Goal: Feedback & Contribution: Leave review/rating

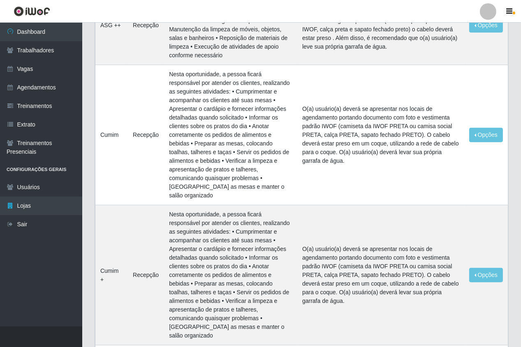
click at [48, 47] on link "Trabalhadores" at bounding box center [41, 50] width 82 height 19
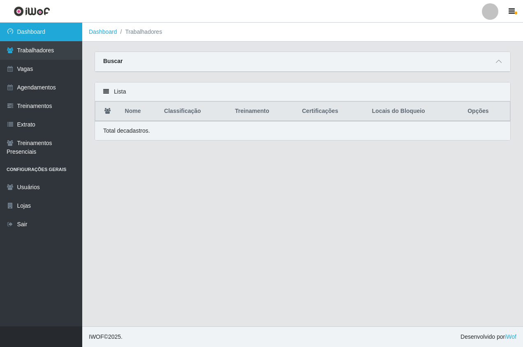
click at [50, 37] on link "Dashboard" at bounding box center [41, 32] width 82 height 19
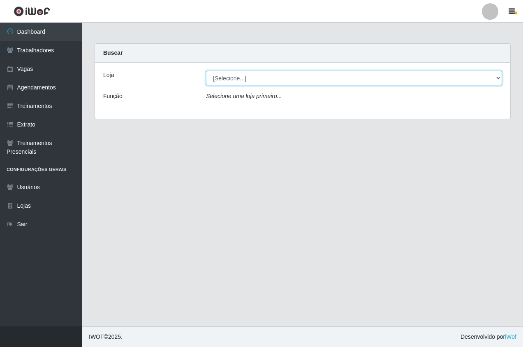
drag, startPoint x: 223, startPoint y: 70, endPoint x: 238, endPoint y: 110, distance: 43.3
click at [233, 77] on select "[Selecione...] Pizza Nostra" at bounding box center [354, 78] width 296 height 14
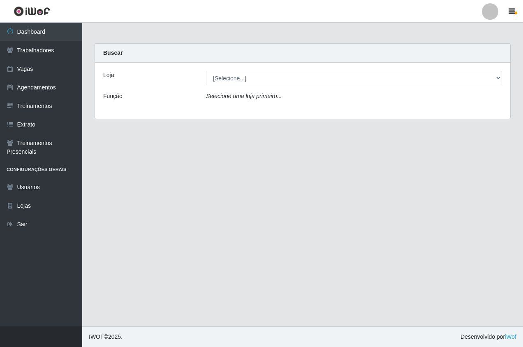
click at [239, 111] on div "Loja [Selecione...] Pizza Nostra Função Selecione uma loja primeiro..." at bounding box center [303, 91] width 416 height 56
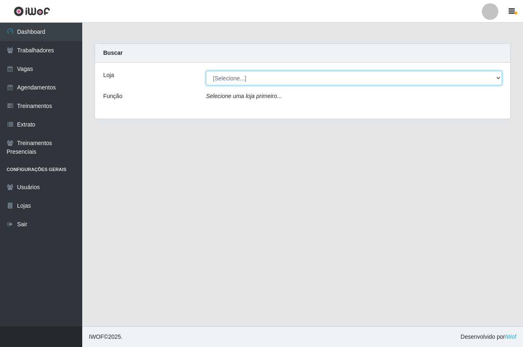
click at [221, 74] on select "[Selecione...] Pizza Nostra" at bounding box center [354, 78] width 296 height 14
select select "337"
click at [206, 71] on select "[Selecione...] Pizza Nostra" at bounding box center [354, 78] width 296 height 14
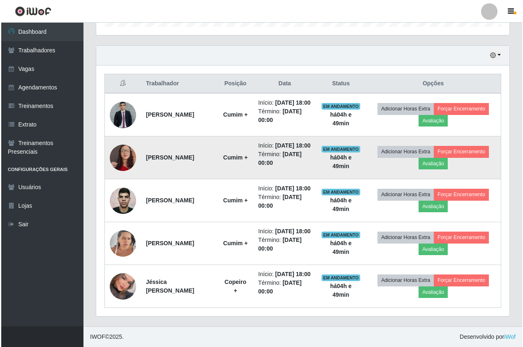
scroll to position [311, 0]
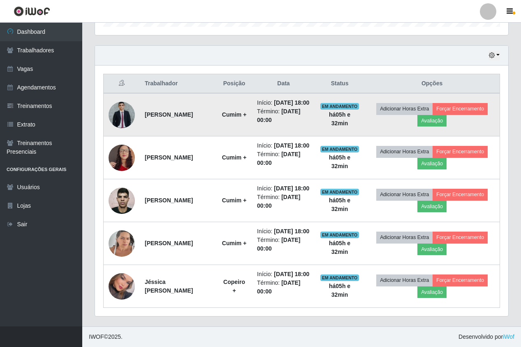
click at [433, 93] on td "Adicionar Horas Extra Forçar Encerramento Avaliação" at bounding box center [432, 114] width 135 height 43
click at [430, 115] on button "Avaliação" at bounding box center [432, 121] width 29 height 12
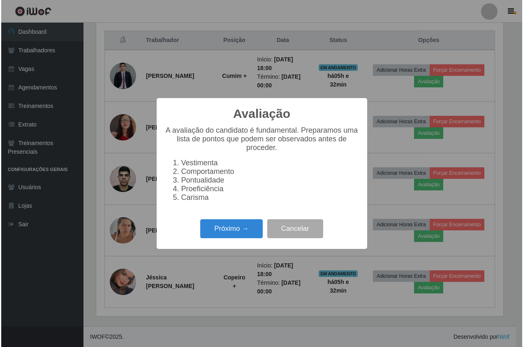
scroll to position [171, 409]
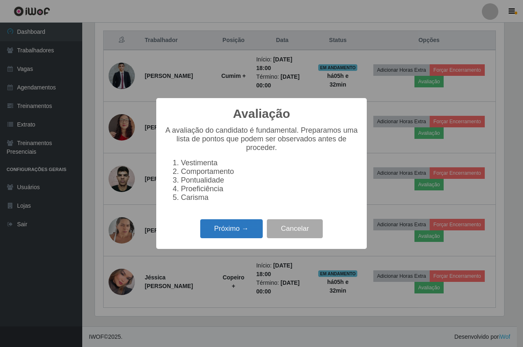
click at [205, 227] on button "Próximo →" at bounding box center [231, 228] width 63 height 19
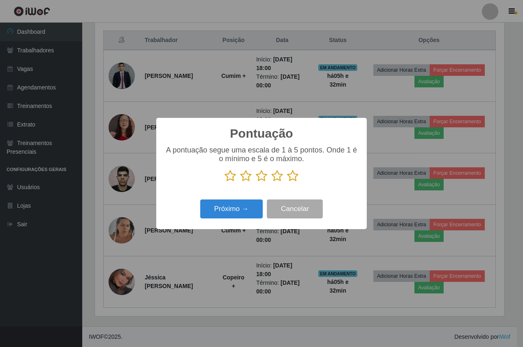
scroll to position [411364, 411126]
click at [287, 176] on icon at bounding box center [293, 176] width 12 height 12
click at [287, 182] on input "radio" at bounding box center [287, 182] width 0 height 0
click at [237, 214] on button "Próximo →" at bounding box center [231, 208] width 63 height 19
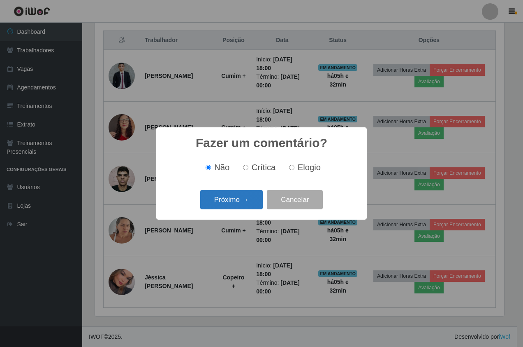
click at [230, 202] on button "Próximo →" at bounding box center [231, 199] width 63 height 19
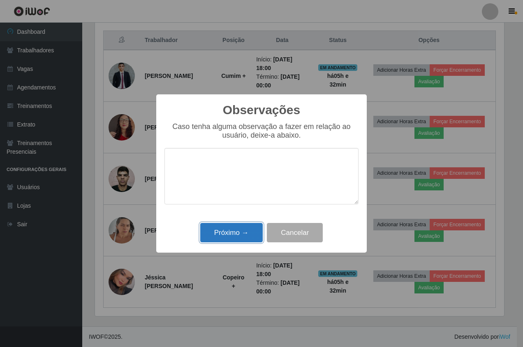
click at [233, 229] on button "Próximo →" at bounding box center [231, 232] width 63 height 19
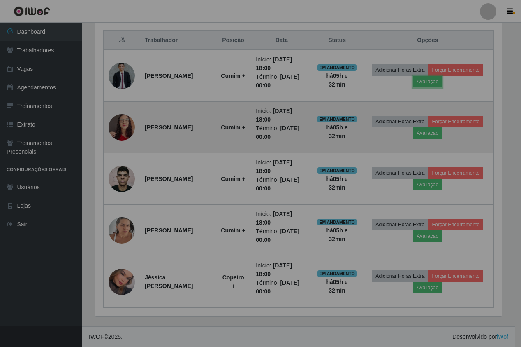
scroll to position [171, 414]
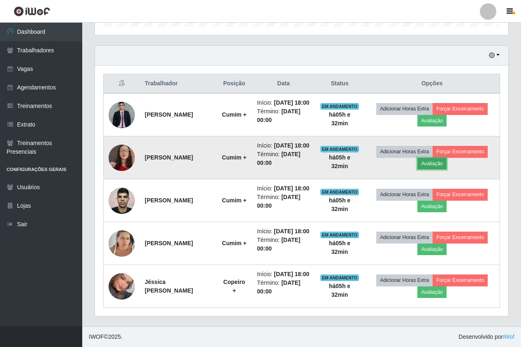
click at [447, 158] on button "Avaliação" at bounding box center [432, 164] width 29 height 12
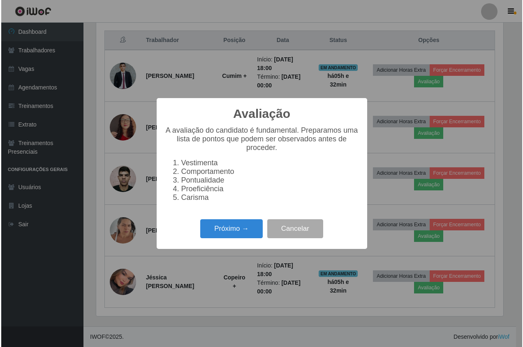
scroll to position [171, 409]
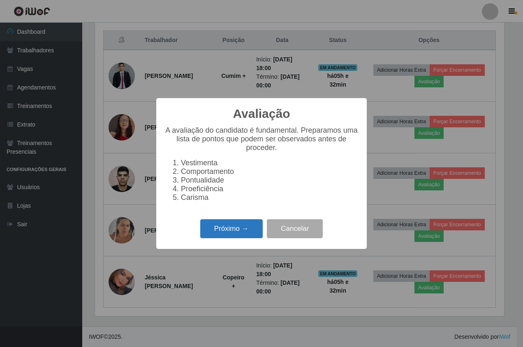
click at [238, 234] on button "Próximo →" at bounding box center [231, 228] width 63 height 19
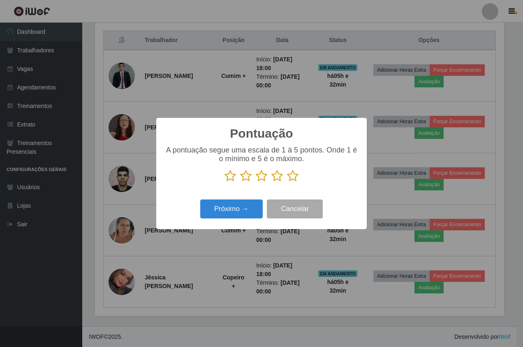
scroll to position [411364, 411126]
click at [291, 179] on icon at bounding box center [293, 176] width 12 height 12
click at [287, 182] on input "radio" at bounding box center [287, 182] width 0 height 0
click at [235, 219] on button "Próximo →" at bounding box center [231, 208] width 63 height 19
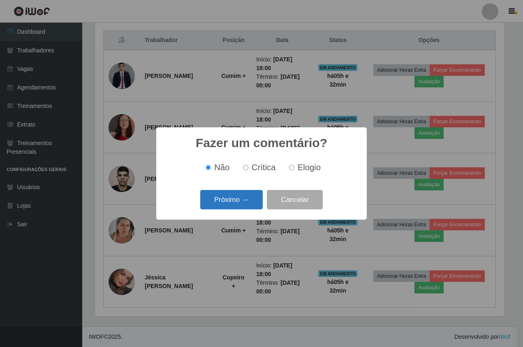
click at [230, 207] on button "Próximo →" at bounding box center [231, 199] width 63 height 19
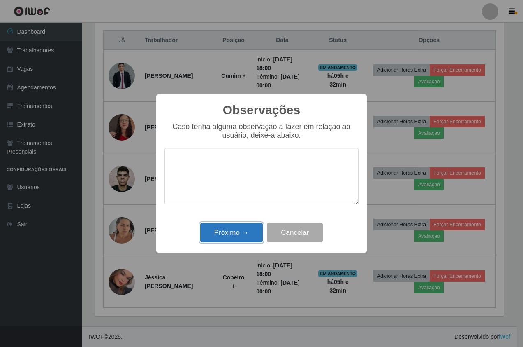
click at [232, 234] on button "Próximo →" at bounding box center [231, 232] width 63 height 19
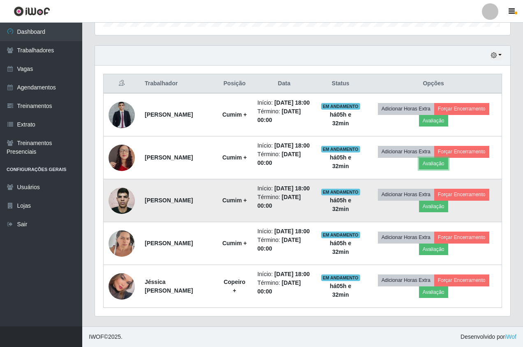
scroll to position [171, 414]
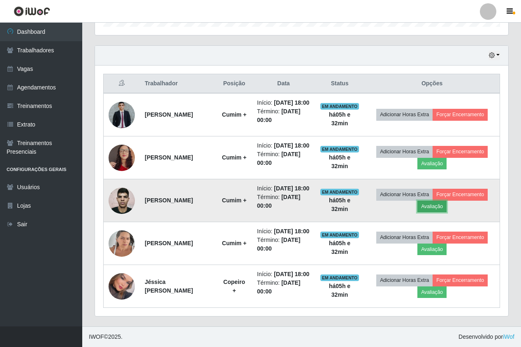
click at [428, 200] on button "Avaliação" at bounding box center [432, 206] width 29 height 12
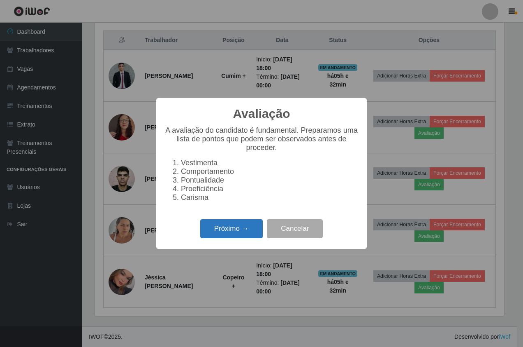
click at [227, 237] on button "Próximo →" at bounding box center [231, 228] width 63 height 19
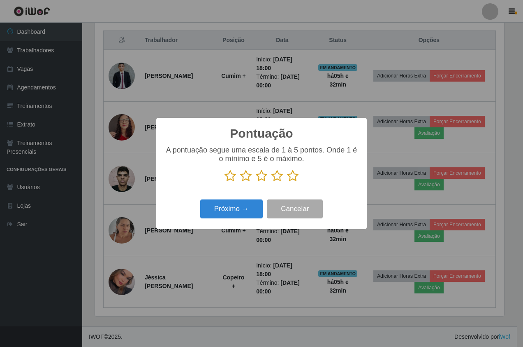
click at [297, 180] on icon at bounding box center [293, 176] width 12 height 12
click at [287, 182] on input "radio" at bounding box center [287, 182] width 0 height 0
click at [260, 205] on button "Próximo →" at bounding box center [231, 208] width 63 height 19
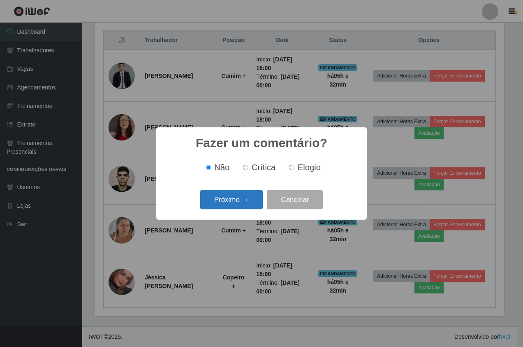
click at [245, 202] on button "Próximo →" at bounding box center [231, 199] width 63 height 19
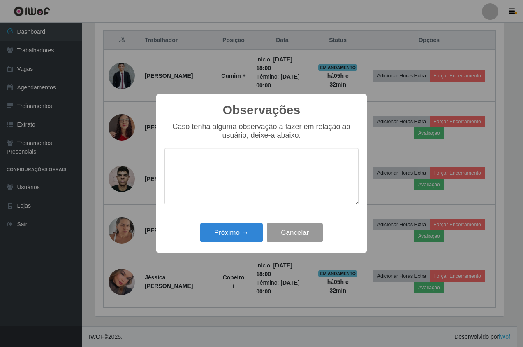
drag, startPoint x: 249, startPoint y: 223, endPoint x: 276, endPoint y: 232, distance: 28.5
click at [251, 224] on div "Próximo → Cancelar" at bounding box center [262, 232] width 194 height 23
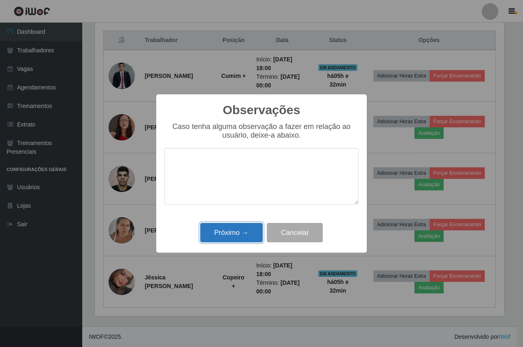
click at [236, 233] on button "Próximo →" at bounding box center [231, 232] width 63 height 19
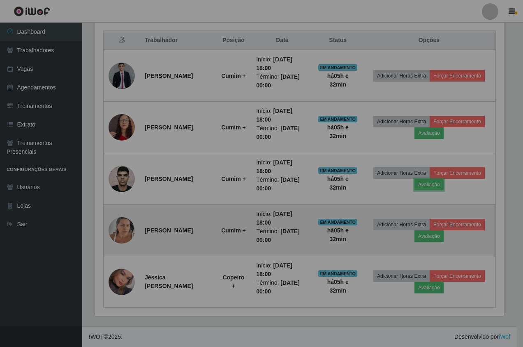
scroll to position [171, 414]
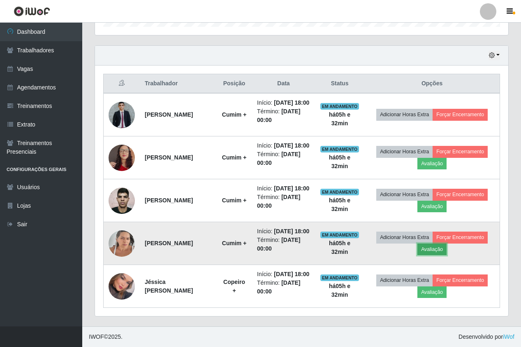
click at [442, 243] on button "Avaliação" at bounding box center [432, 249] width 29 height 12
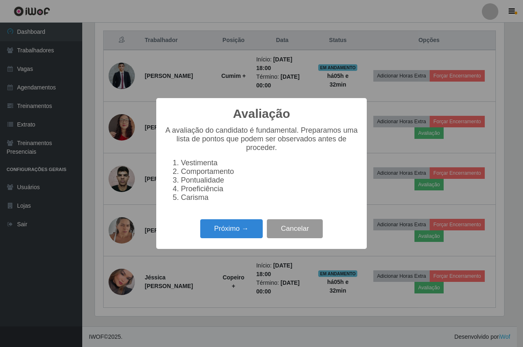
scroll to position [171, 409]
click at [228, 238] on button "Próximo →" at bounding box center [231, 228] width 63 height 19
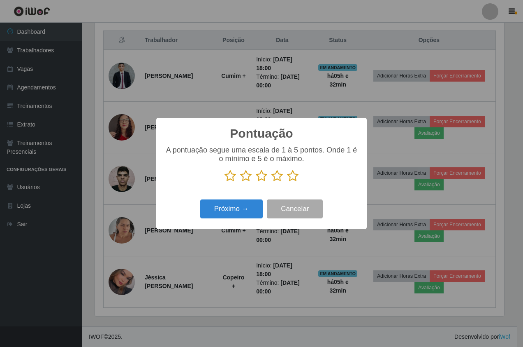
scroll to position [411364, 411126]
click at [294, 172] on icon at bounding box center [293, 176] width 12 height 12
click at [287, 182] on input "radio" at bounding box center [287, 182] width 0 height 0
click at [238, 223] on div "Pontuação × A pontuação segue uma escala de 1 à 5 pontos. Onde 1 é o mínimo e 5…" at bounding box center [261, 173] width 211 height 111
click at [236, 214] on button "Próximo →" at bounding box center [231, 208] width 63 height 19
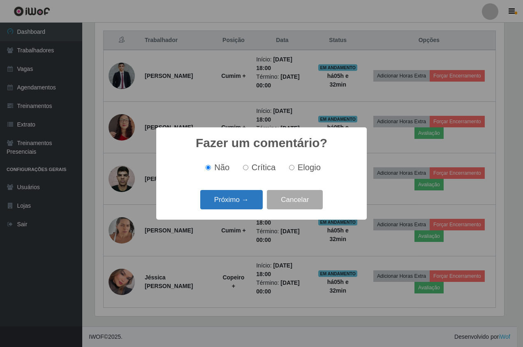
click at [225, 209] on button "Próximo →" at bounding box center [231, 199] width 63 height 19
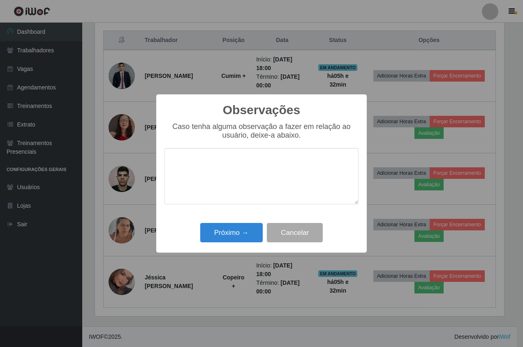
click at [218, 199] on textarea at bounding box center [262, 176] width 194 height 56
click at [229, 237] on button "Próximo →" at bounding box center [231, 232] width 63 height 19
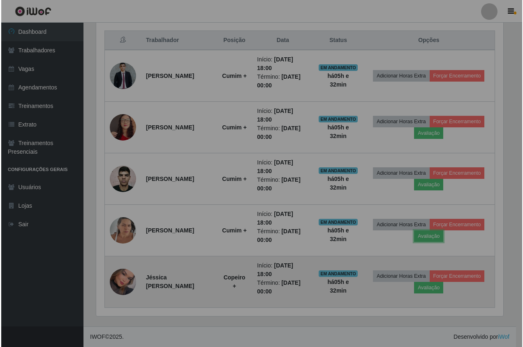
scroll to position [171, 414]
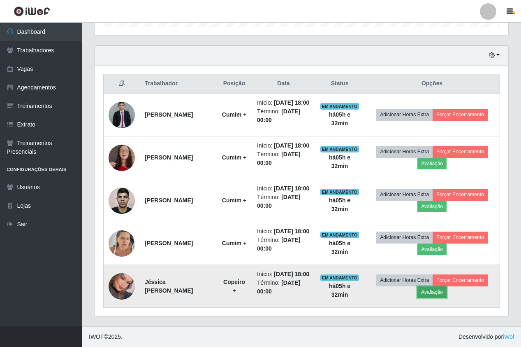
click at [447, 292] on button "Avaliação" at bounding box center [432, 292] width 29 height 12
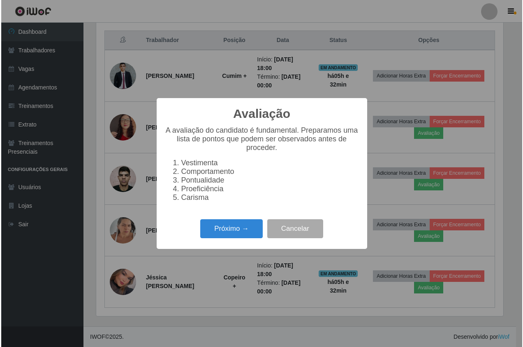
scroll to position [171, 409]
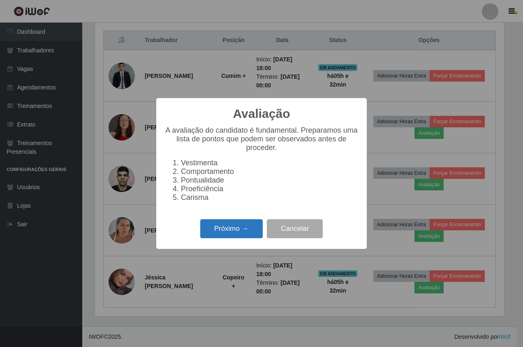
click at [216, 231] on button "Próximo →" at bounding box center [231, 228] width 63 height 19
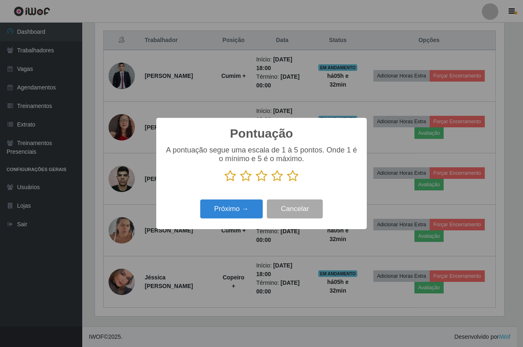
click at [290, 178] on icon at bounding box center [293, 176] width 12 height 12
click at [287, 182] on input "radio" at bounding box center [287, 182] width 0 height 0
click at [233, 217] on button "Próximo →" at bounding box center [231, 208] width 63 height 19
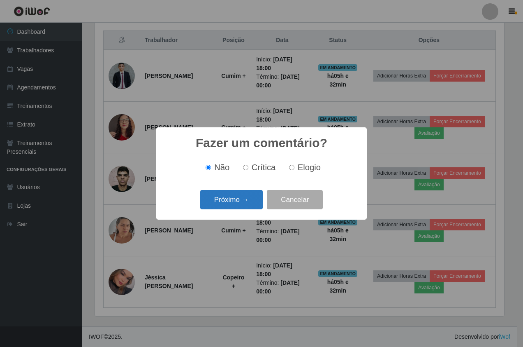
drag, startPoint x: 230, startPoint y: 200, endPoint x: 238, endPoint y: 192, distance: 11.1
click at [238, 192] on button "Próximo →" at bounding box center [231, 199] width 63 height 19
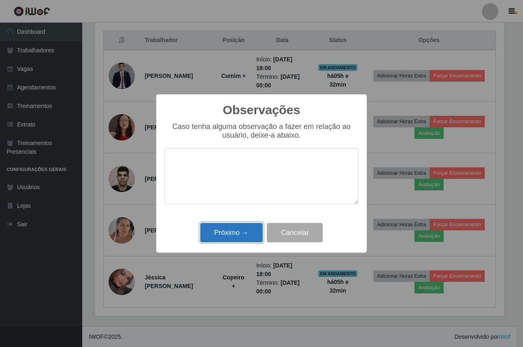
click at [233, 233] on button "Próximo →" at bounding box center [231, 232] width 63 height 19
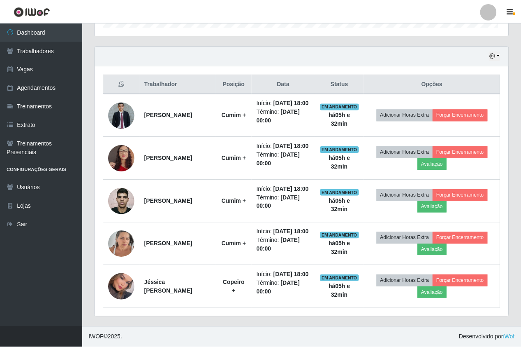
scroll to position [171, 414]
